Goal: Information Seeking & Learning: Learn about a topic

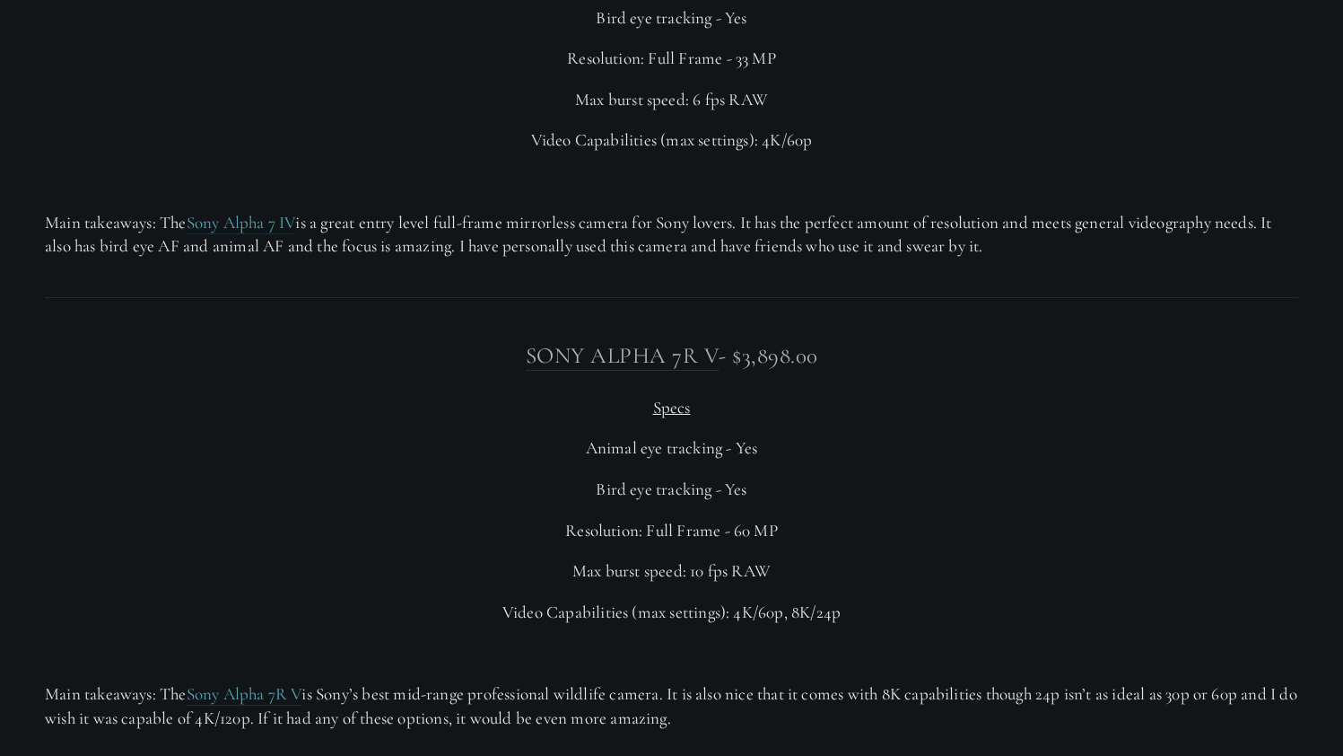
scroll to position [4766, 0]
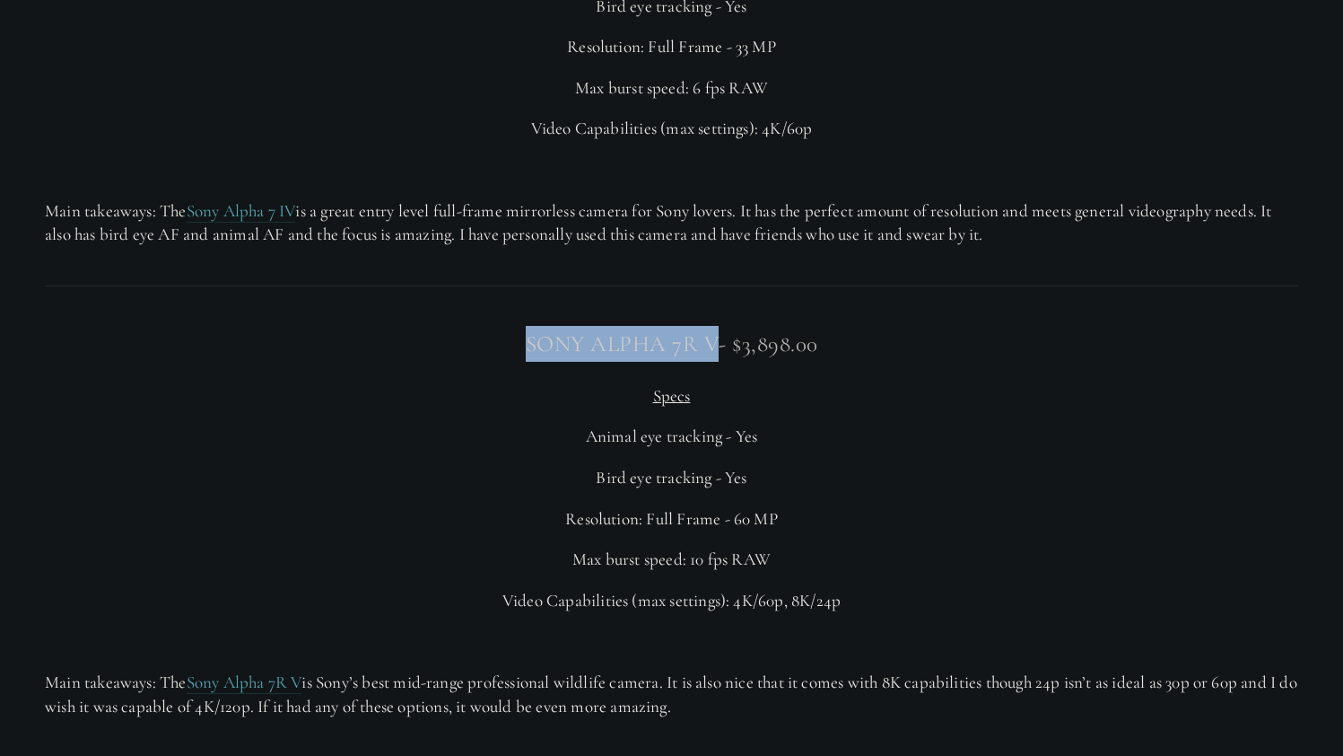
drag, startPoint x: 511, startPoint y: 310, endPoint x: 715, endPoint y: 316, distance: 203.8
click at [715, 326] on h3 "Sony Alpha 7R V - $3,898.00" at bounding box center [672, 344] width 1254 height 36
copy link "Sony Alpha 7R V"
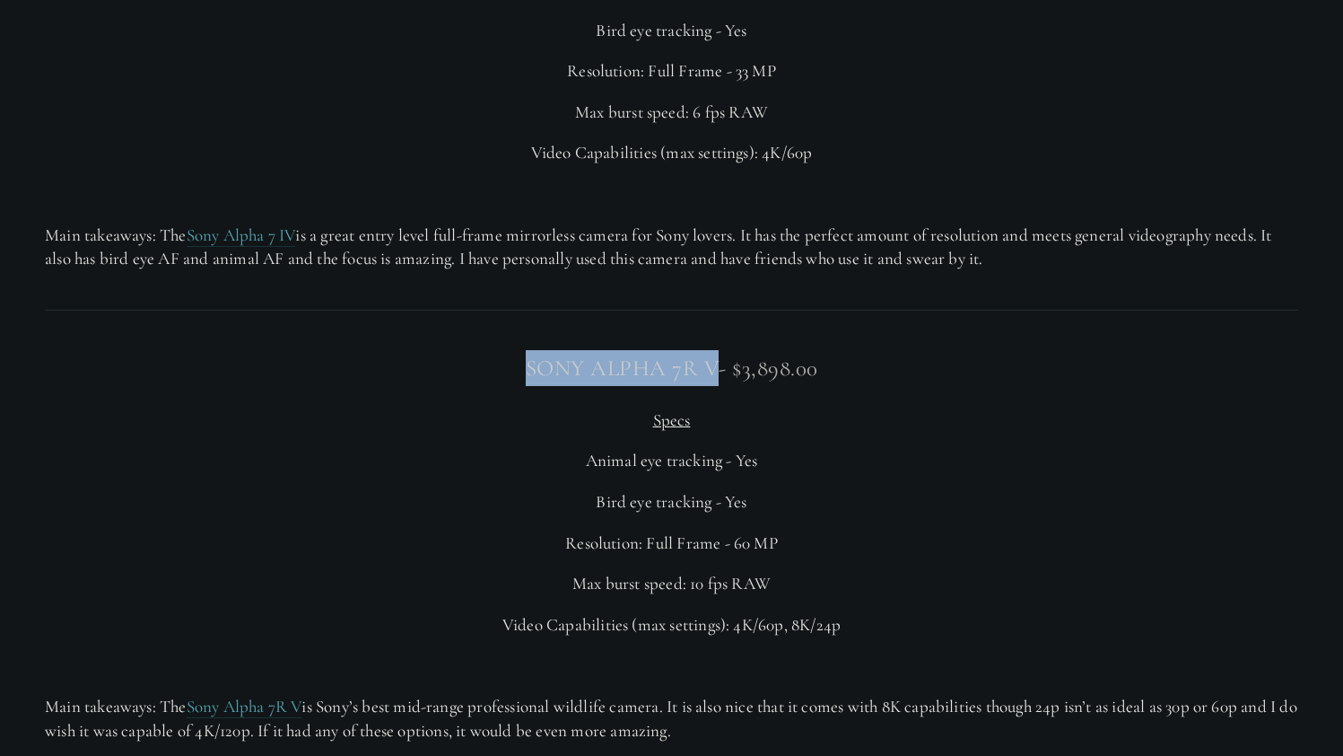
scroll to position [4733, 0]
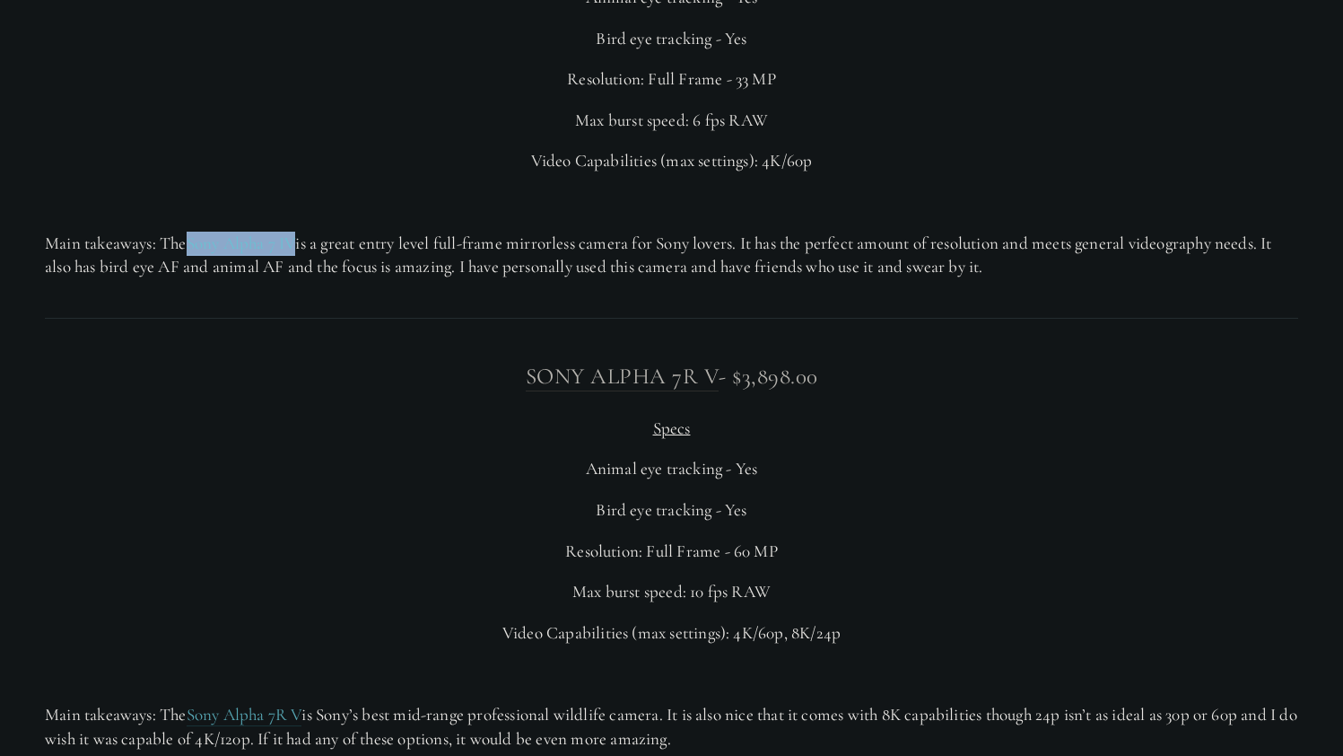
drag, startPoint x: 188, startPoint y: 212, endPoint x: 302, endPoint y: 210, distance: 114.9
click at [302, 232] on p "Main takeaways: The Sony Alpha 7 IV is a great entry level full-frame mirrorles…" at bounding box center [672, 256] width 1254 height 48
copy p "Sony Alpha 7 IV"
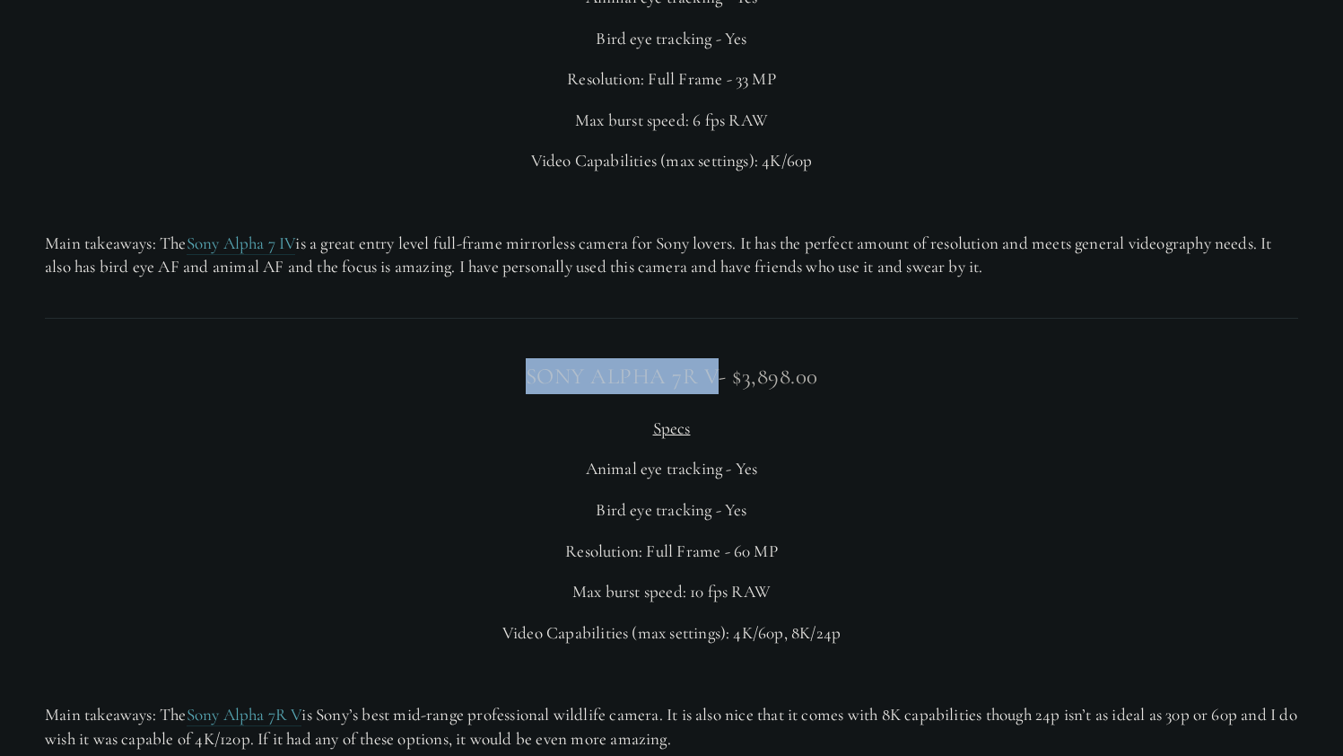
drag, startPoint x: 500, startPoint y: 341, endPoint x: 713, endPoint y: 343, distance: 213.6
click at [713, 358] on h3 "Sony Alpha 7R V - $3,898.00" at bounding box center [672, 376] width 1254 height 36
copy link "Sony Alpha 7R V"
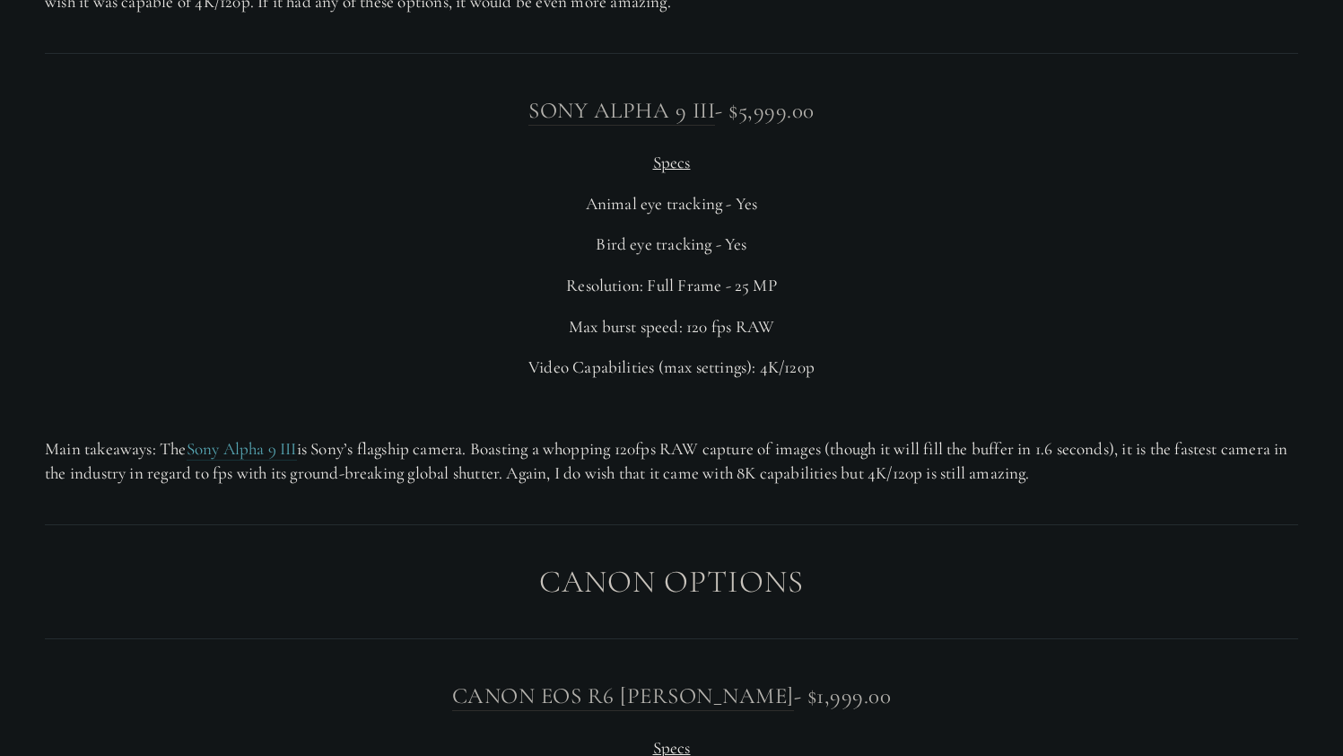
scroll to position [5472, 0]
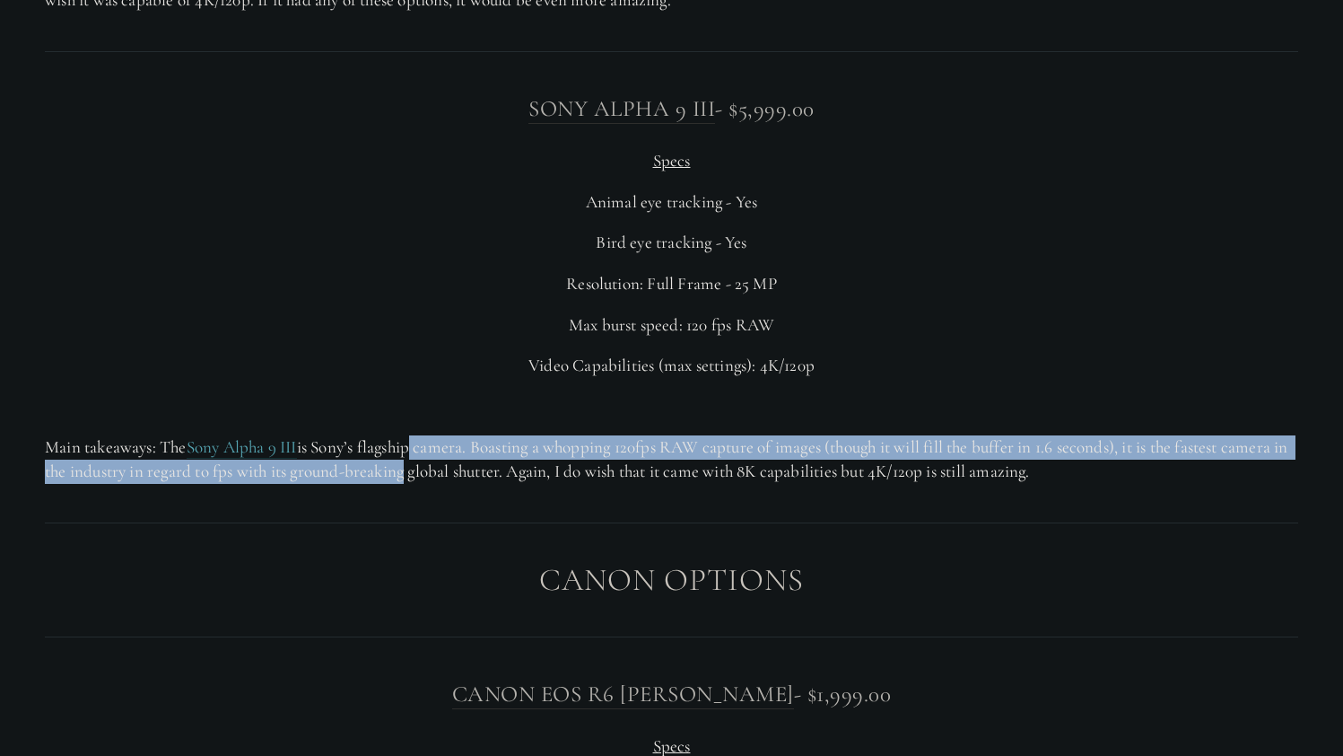
drag, startPoint x: 423, startPoint y: 435, endPoint x: 418, endPoint y: 413, distance: 22.9
click at [418, 435] on p "Main takeaways: The Sony Alpha 9 III is Sony’s flagship camera. Boasting a whop…" at bounding box center [672, 459] width 1254 height 48
drag, startPoint x: 418, startPoint y: 413, endPoint x: 417, endPoint y: 430, distance: 17.1
click at [417, 435] on p "Main takeaways: The Sony Alpha 9 III is Sony’s flagship camera. Boasting a whop…" at bounding box center [672, 459] width 1254 height 48
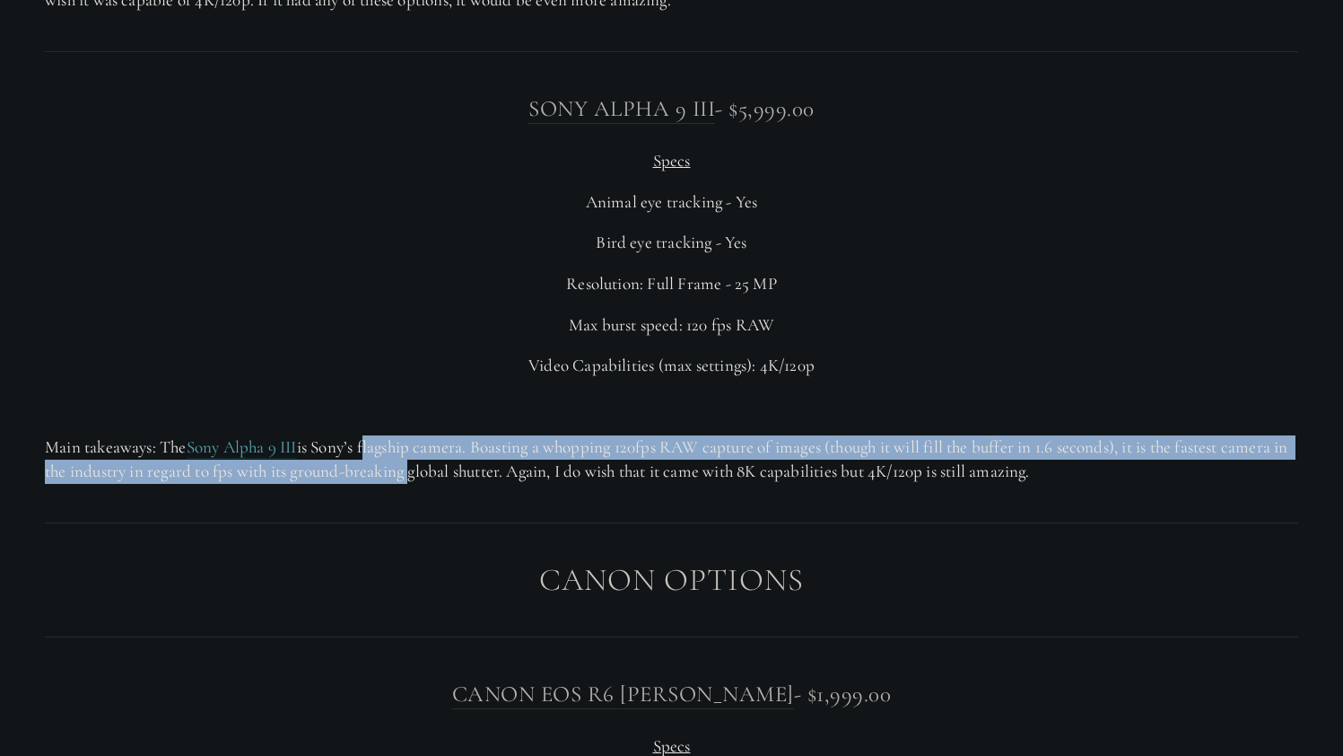
click at [417, 435] on p "Main takeaways: The Sony Alpha 9 III is Sony’s flagship camera. Boasting a whop…" at bounding box center [672, 459] width 1254 height 48
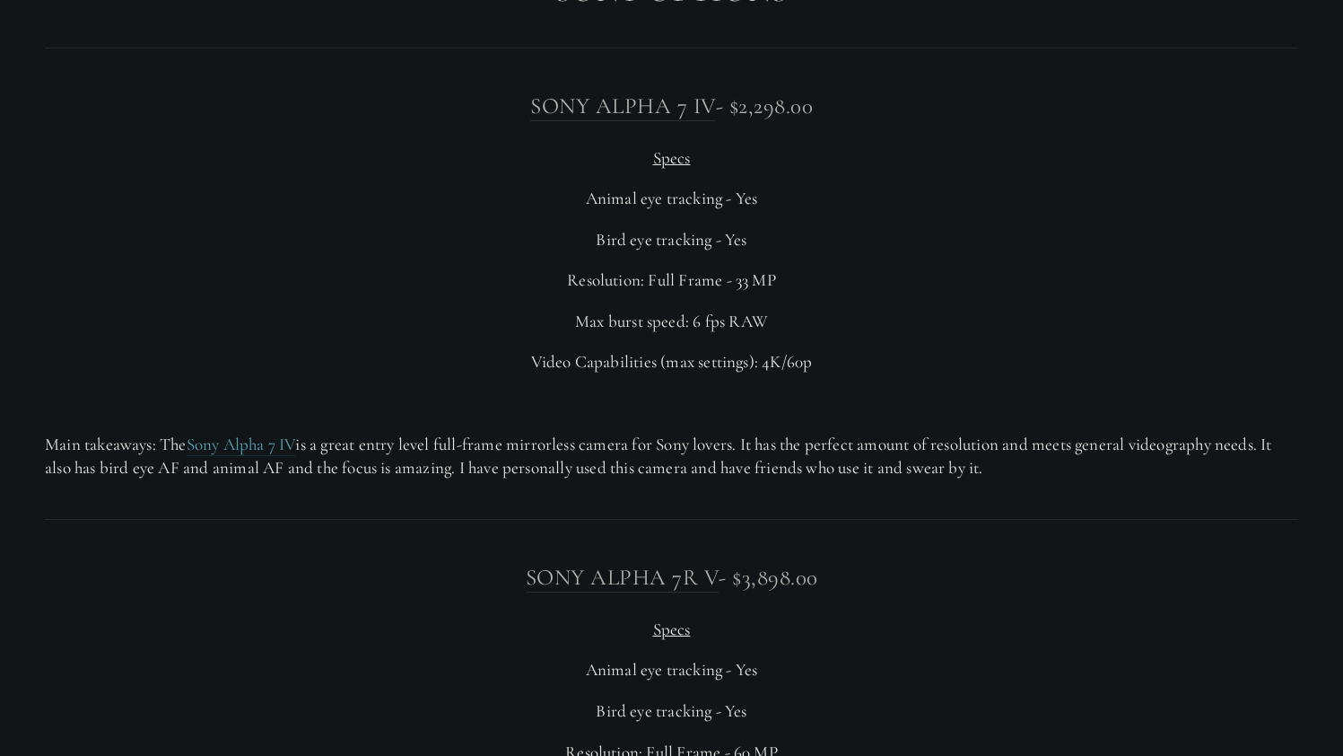
scroll to position [4575, 0]
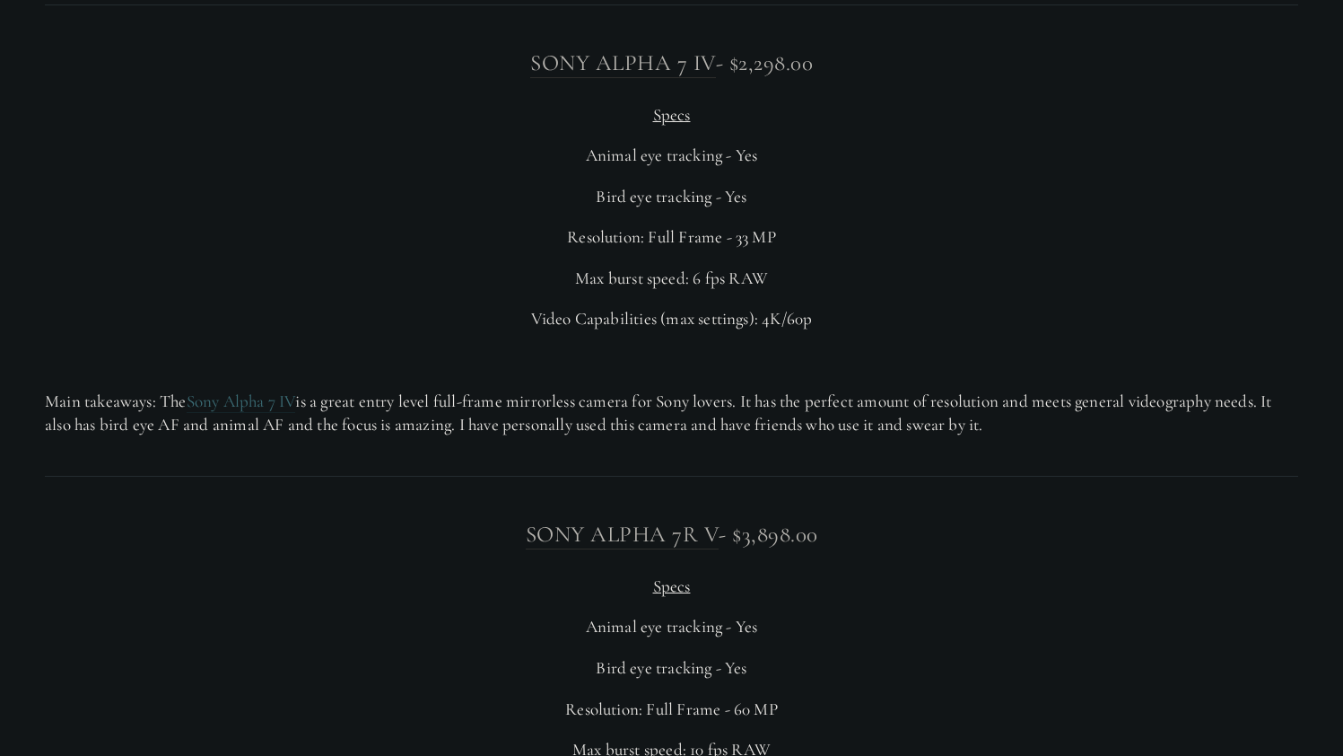
click at [263, 390] on link "Sony Alpha 7 IV" at bounding box center [241, 401] width 109 height 22
